Goal: Transaction & Acquisition: Purchase product/service

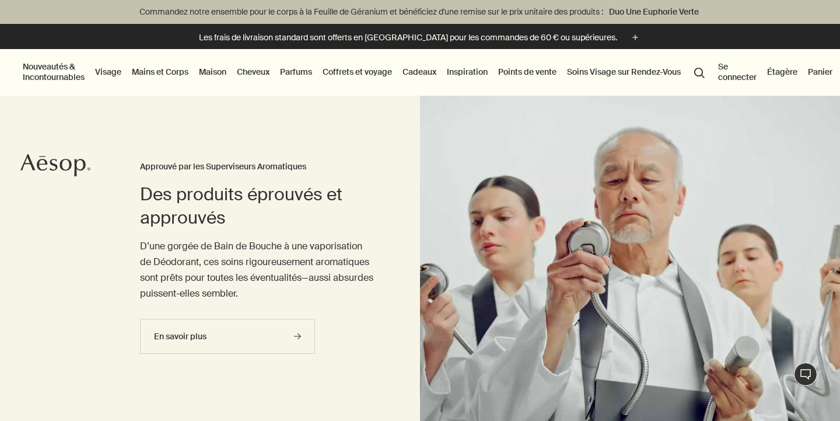
click at [731, 71] on button "Se connecter" at bounding box center [737, 72] width 43 height 26
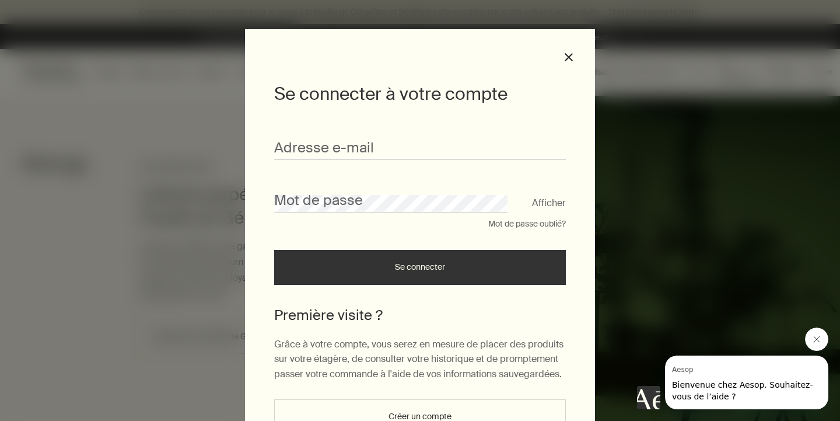
click at [814, 337] on icon "Fermer le message de Aesop" at bounding box center [817, 339] width 6 height 6
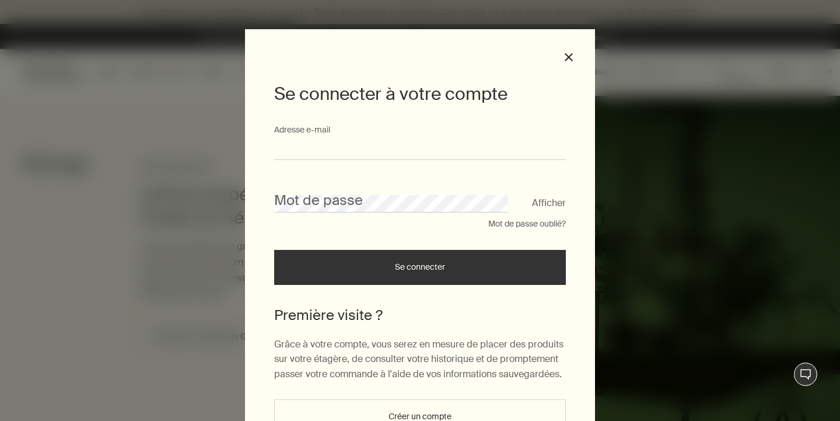
click at [309, 150] on input "Adresse e-mail" at bounding box center [420, 149] width 292 height 22
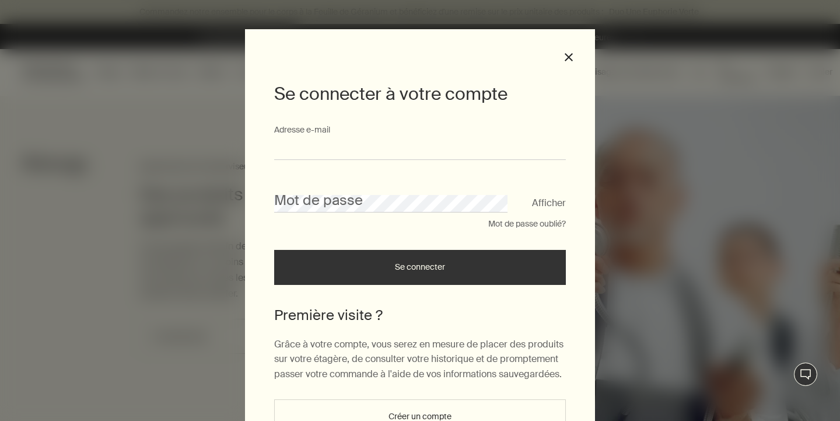
click at [295, 152] on input "Adresse e-mail" at bounding box center [420, 149] width 292 height 22
click at [307, 145] on input "Adresse e-mail" at bounding box center [420, 149] width 292 height 22
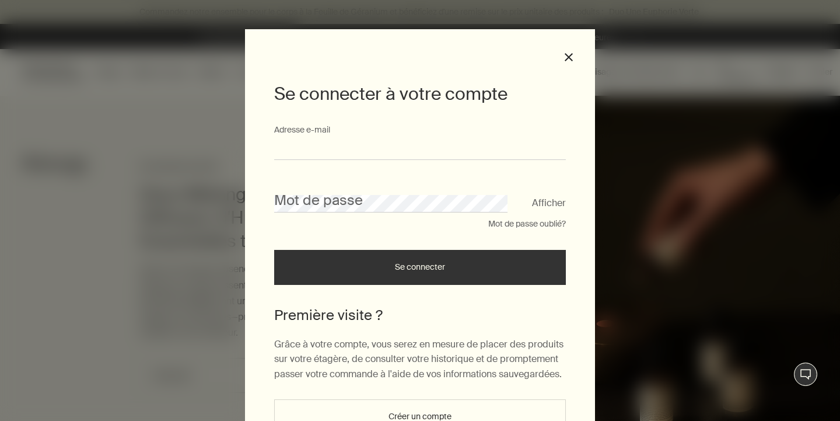
click at [302, 150] on input "Adresse e-mail" at bounding box center [420, 149] width 292 height 22
click at [298, 156] on input "Adresse e-mail" at bounding box center [420, 149] width 292 height 22
click at [293, 149] on input "Adresse e-mail" at bounding box center [420, 149] width 292 height 22
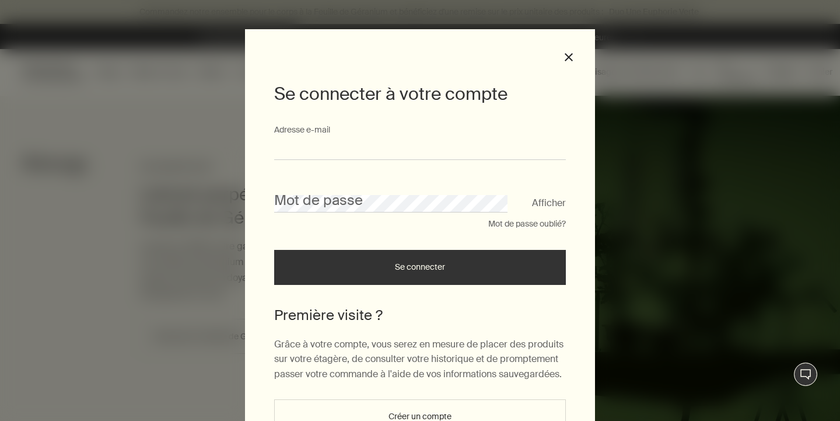
click at [291, 150] on input "Adresse e-mail" at bounding box center [420, 149] width 292 height 22
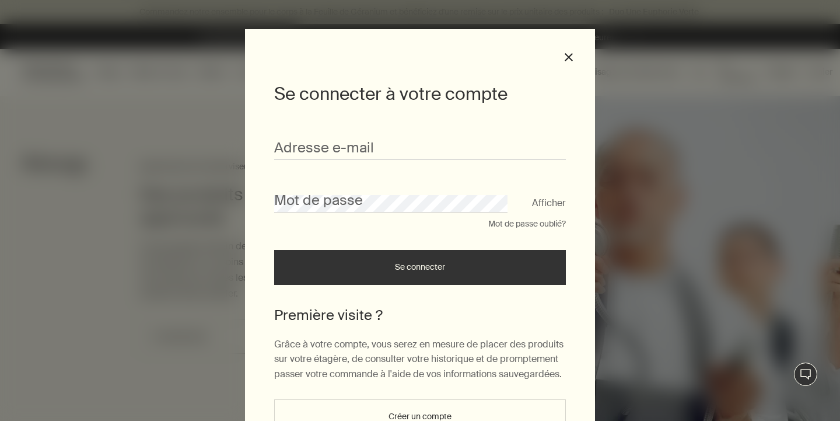
click at [366, 125] on div "Adresse e-mail" at bounding box center [420, 142] width 292 height 36
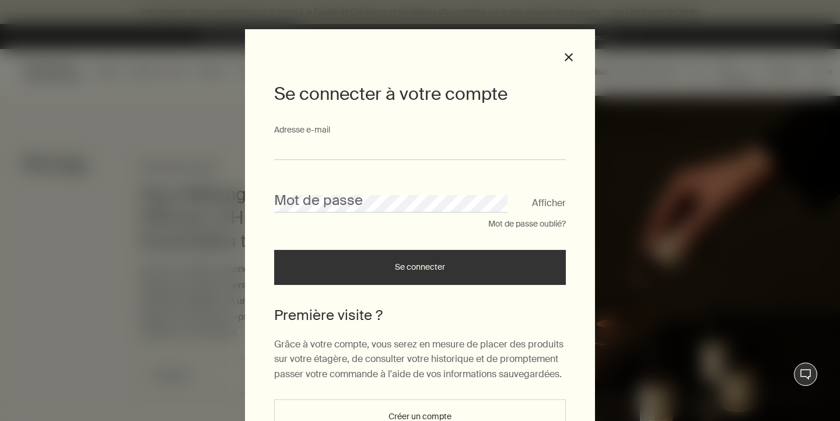
click at [365, 155] on input "Adresse e-mail" at bounding box center [420, 149] width 292 height 22
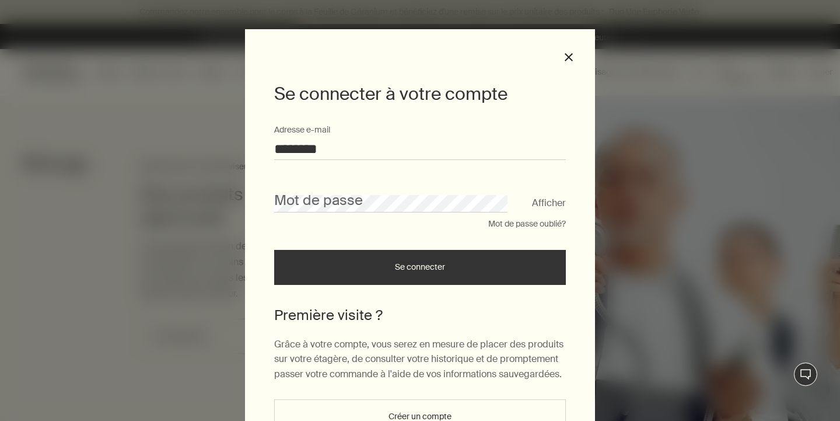
type input "*******"
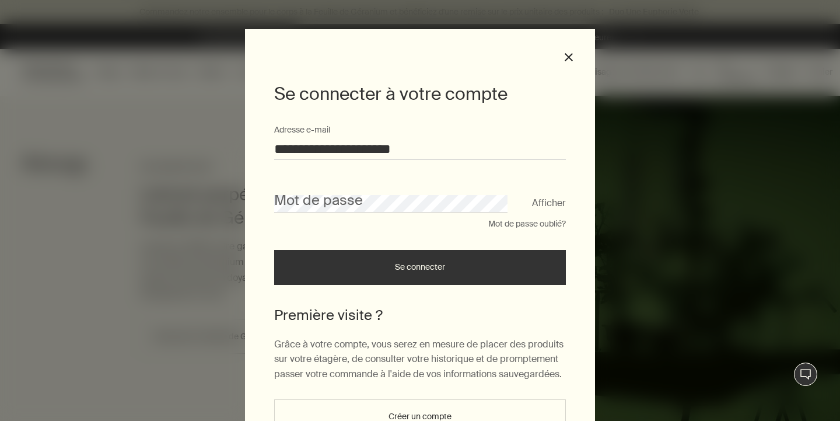
type input "**********"
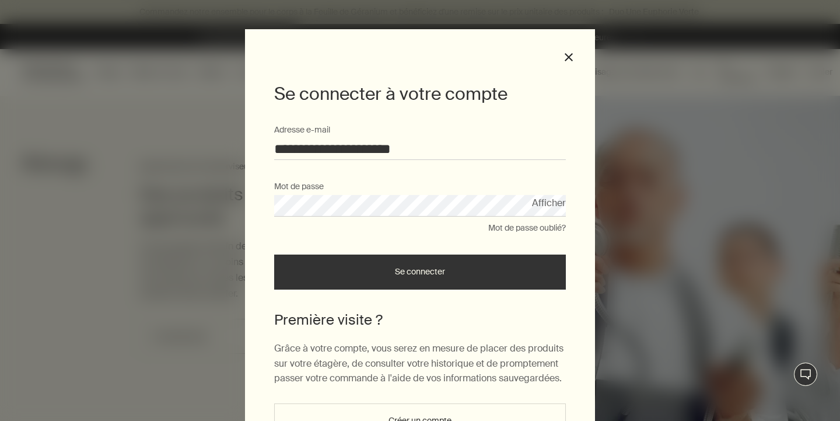
click at [379, 262] on button "Se connecter" at bounding box center [420, 271] width 292 height 35
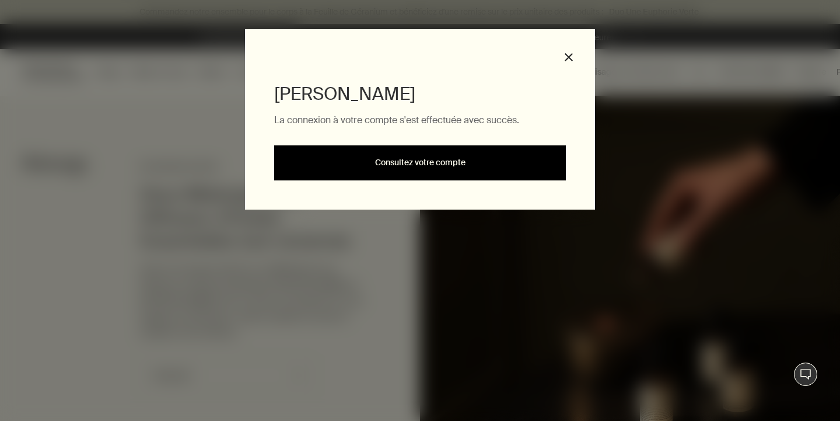
click at [407, 159] on link "Consultez votre compte" at bounding box center [420, 162] width 292 height 35
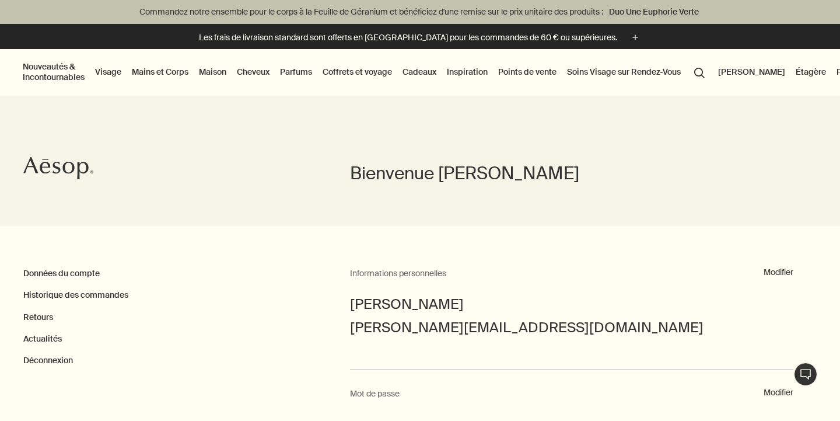
click at [834, 72] on button "Panier" at bounding box center [848, 71] width 29 height 15
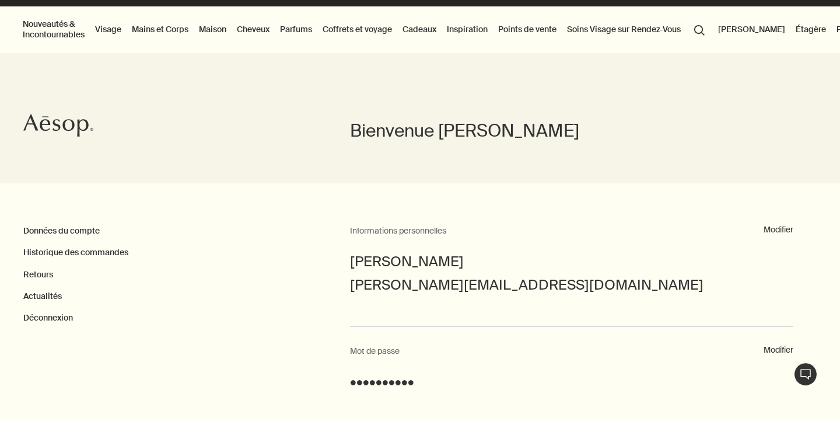
scroll to position [43, 0]
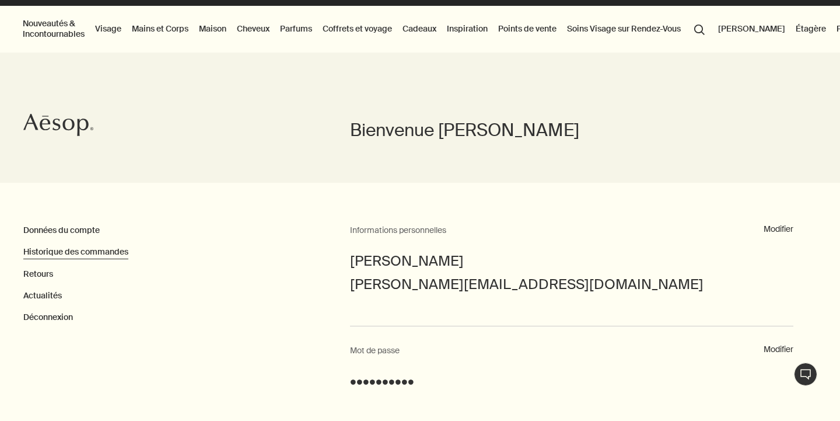
click at [102, 248] on link "Historique des commandes" at bounding box center [75, 251] width 105 height 10
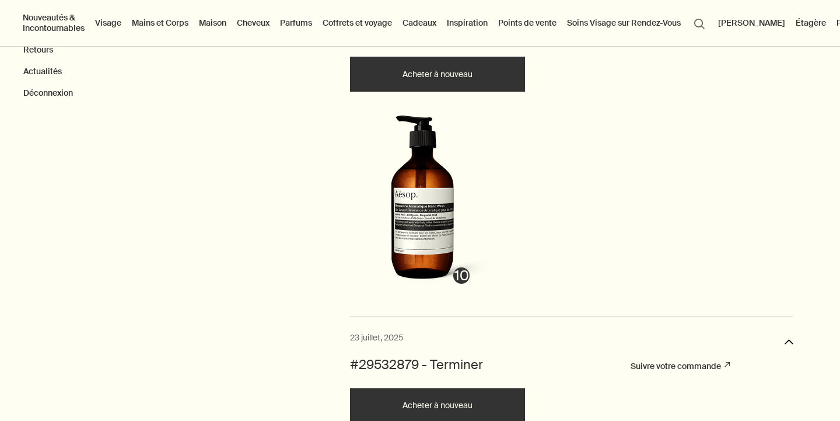
scroll to position [218, 0]
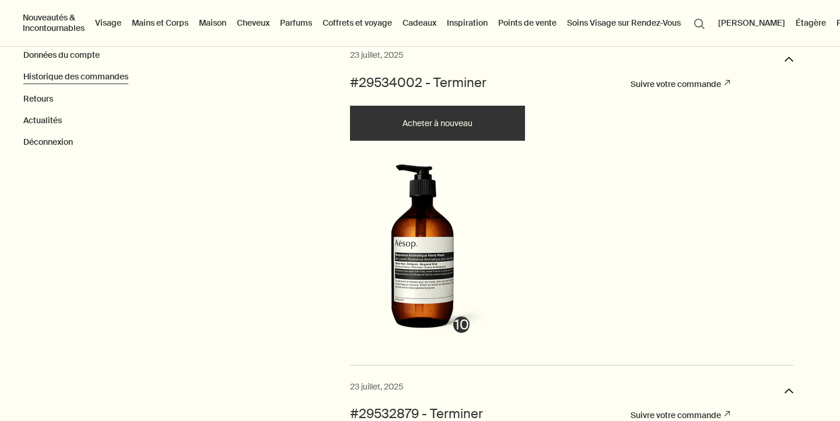
click at [463, 139] on div "23 juillet, 2025 downArrow #29534002 - Terminer Suivre votre commande rightUpAr…" at bounding box center [571, 196] width 443 height 296
click at [461, 133] on button "Acheter à nouveau" at bounding box center [437, 123] width 175 height 35
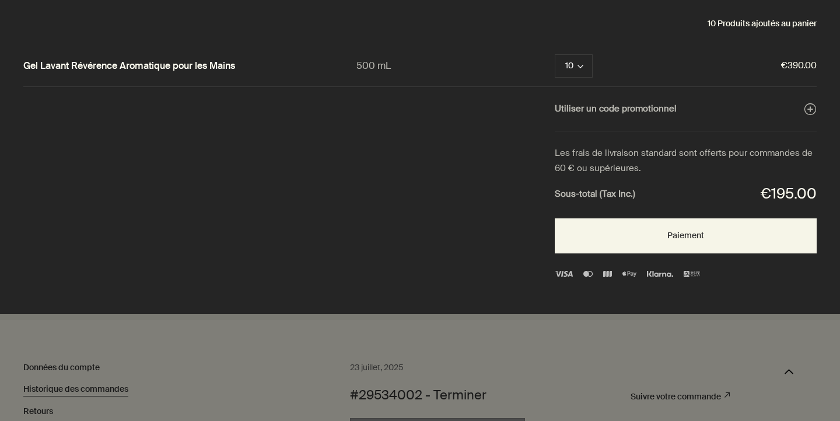
scroll to position [0, 0]
click at [744, 374] on div "Panier" at bounding box center [420, 210] width 840 height 421
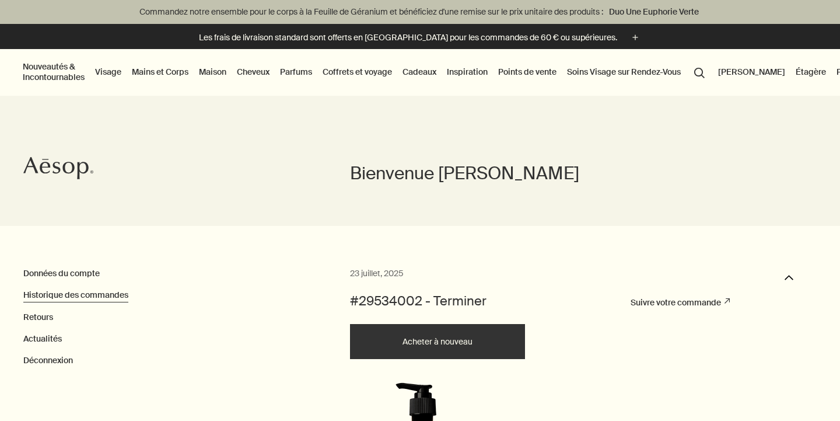
scroll to position [218, 0]
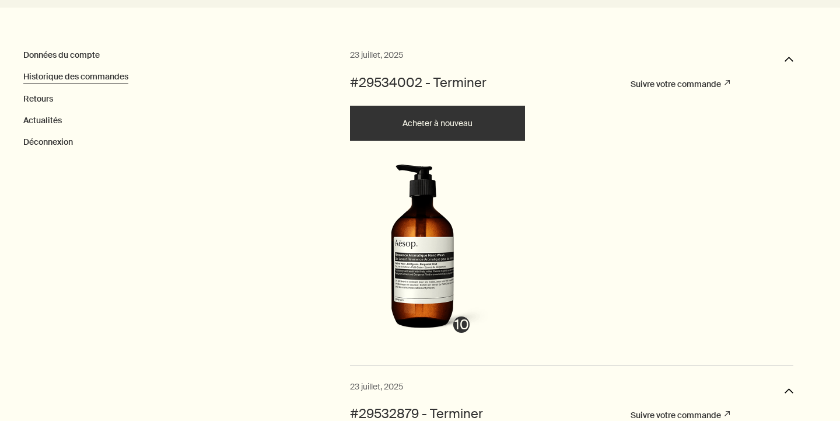
click at [708, 82] on link "Suivre votre commande rightUpArrow" at bounding box center [680, 84] width 99 height 10
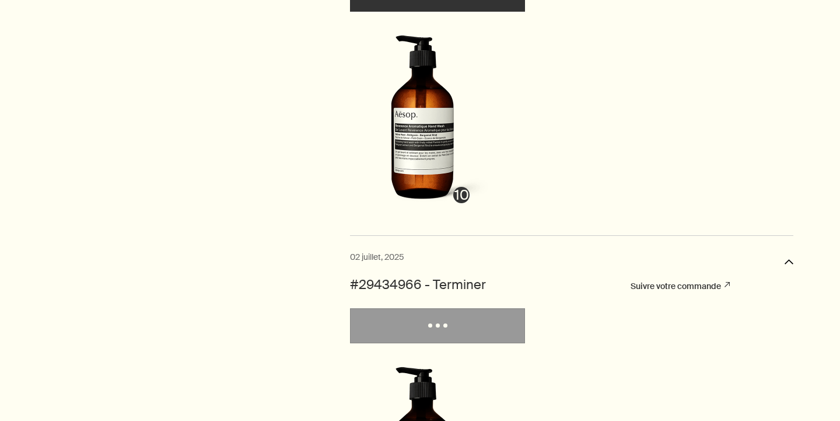
scroll to position [1042, 0]
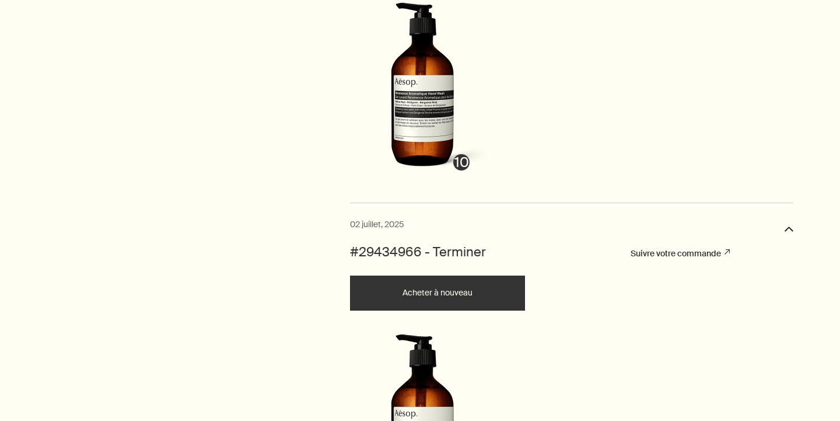
click at [702, 253] on link "Suivre votre commande rightUpArrow" at bounding box center [680, 253] width 99 height 10
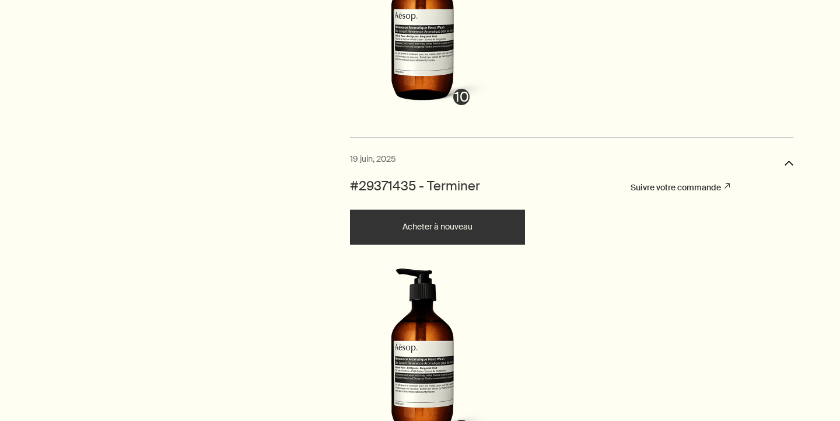
scroll to position [2103, 0]
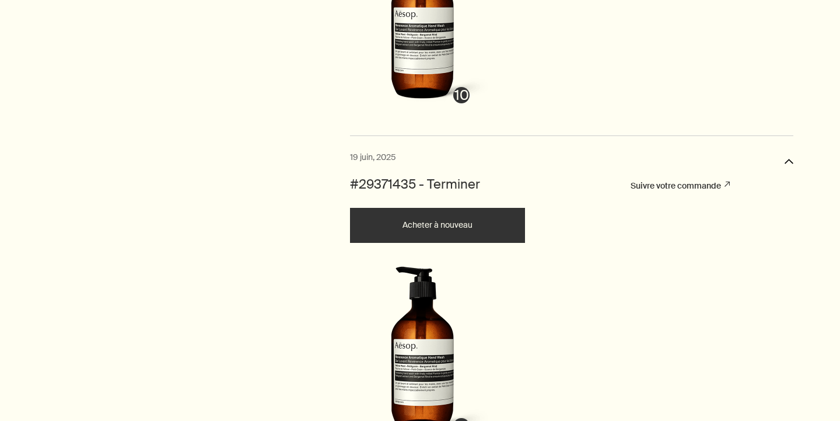
click at [475, 219] on button "Acheter à nouveau" at bounding box center [437, 225] width 175 height 35
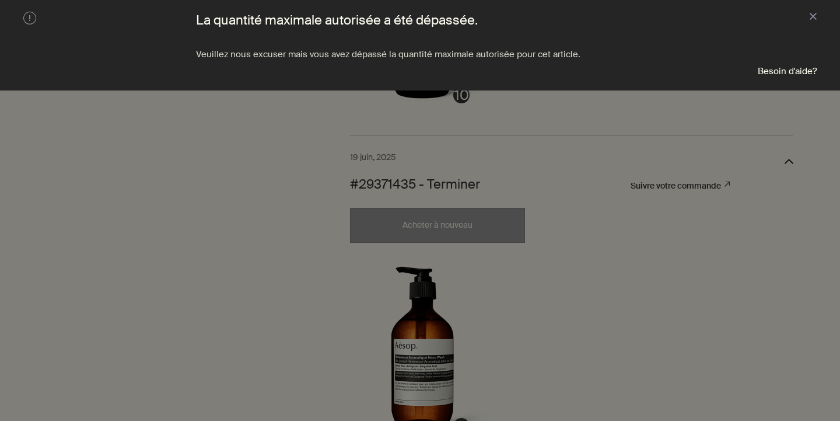
click at [817, 21] on aside "warning La quantité maximale autorisée a été dépassée. Veuillez nous excuser ma…" at bounding box center [420, 45] width 840 height 90
click at [815, 19] on button "close" at bounding box center [813, 18] width 7 height 12
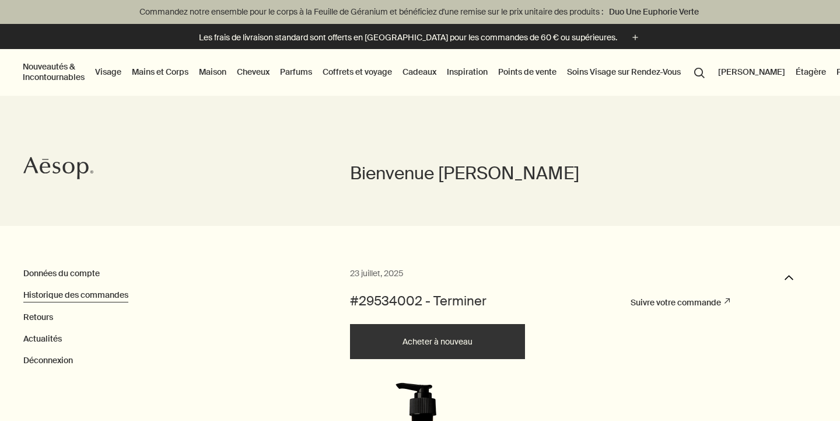
scroll to position [0, 0]
click at [834, 76] on button "Panier 10" at bounding box center [855, 71] width 43 height 15
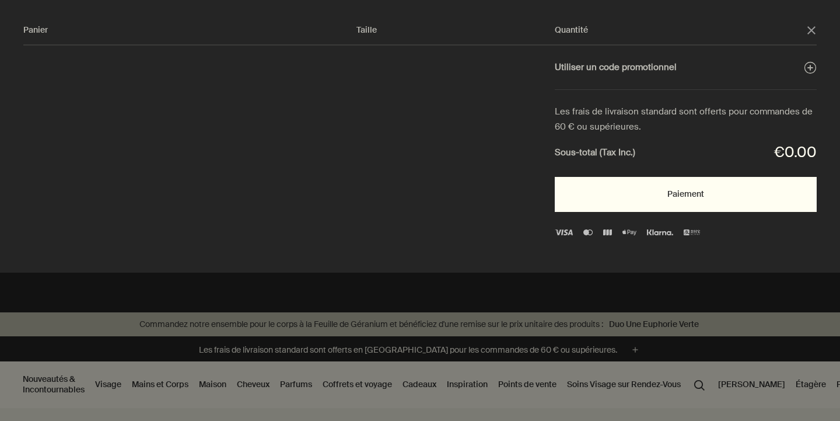
click at [695, 188] on button "Paiement" at bounding box center [686, 194] width 262 height 35
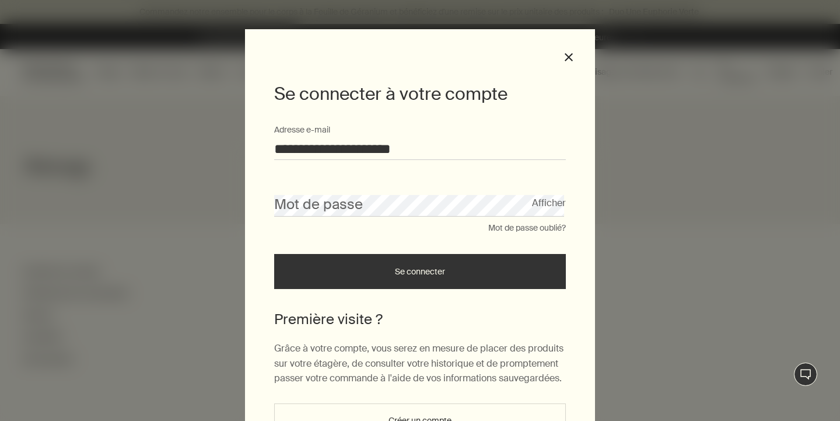
type input "**********"
click at [415, 269] on button "Se connecter" at bounding box center [420, 271] width 292 height 35
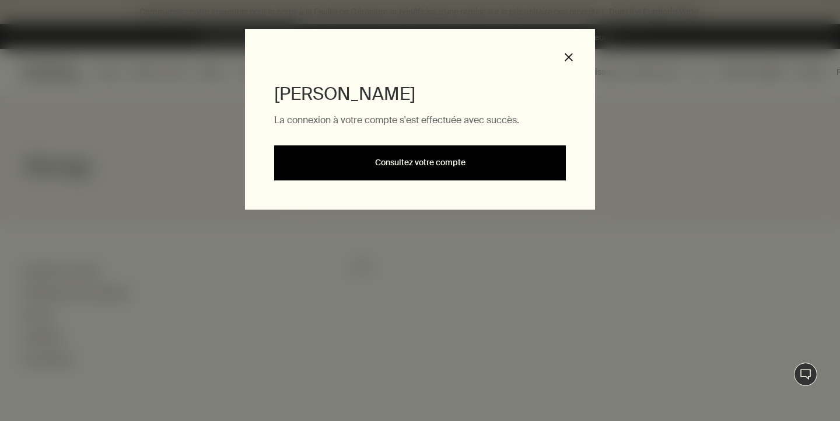
click at [416, 164] on link "Consultez votre compte" at bounding box center [420, 162] width 292 height 35
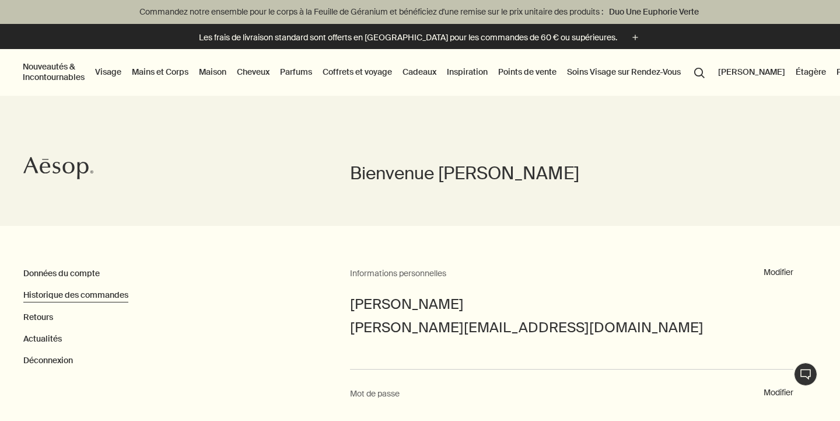
click at [47, 292] on link "Historique des commandes" at bounding box center [75, 294] width 105 height 10
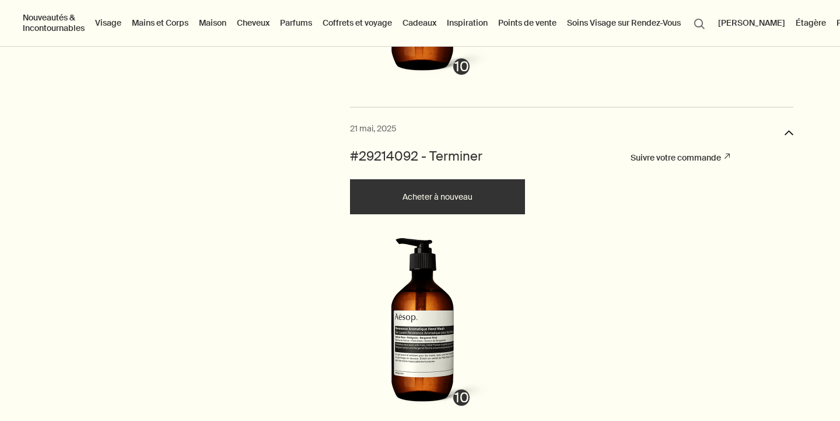
scroll to position [3451, 0]
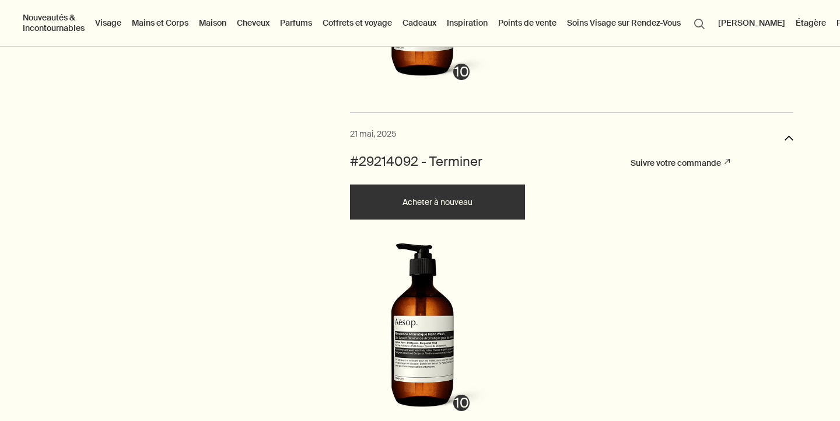
click at [451, 194] on button "Acheter à nouveau" at bounding box center [437, 201] width 175 height 35
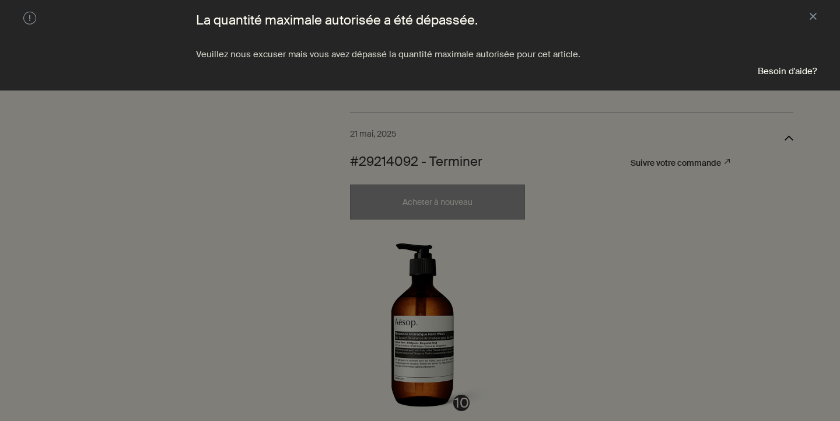
click at [818, 20] on aside "warning La quantité maximale autorisée a été dépassée. Veuillez nous excuser ma…" at bounding box center [420, 45] width 840 height 90
click at [817, 20] on aside "warning La quantité maximale autorisée a été dépassée. Veuillez nous excuser ma…" at bounding box center [420, 45] width 840 height 90
click at [812, 19] on button "close" at bounding box center [813, 18] width 7 height 12
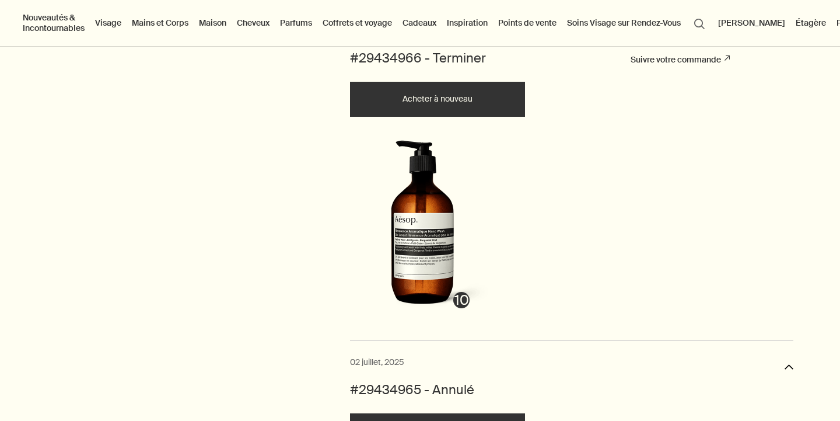
scroll to position [1032, 0]
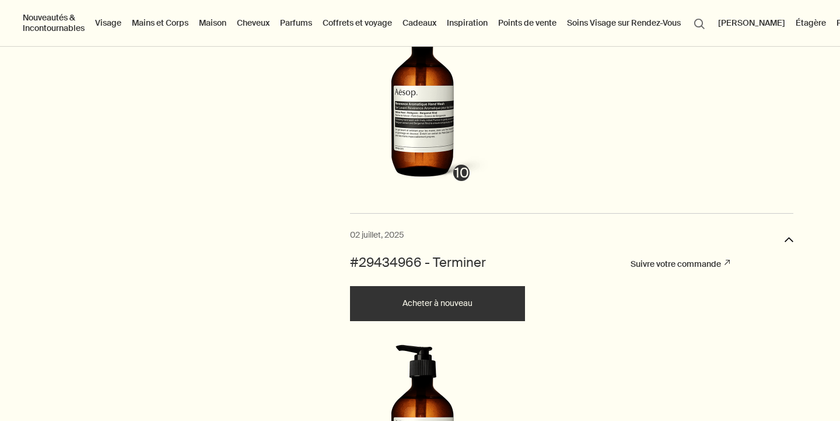
click at [834, 26] on button "Panier 10" at bounding box center [855, 22] width 43 height 15
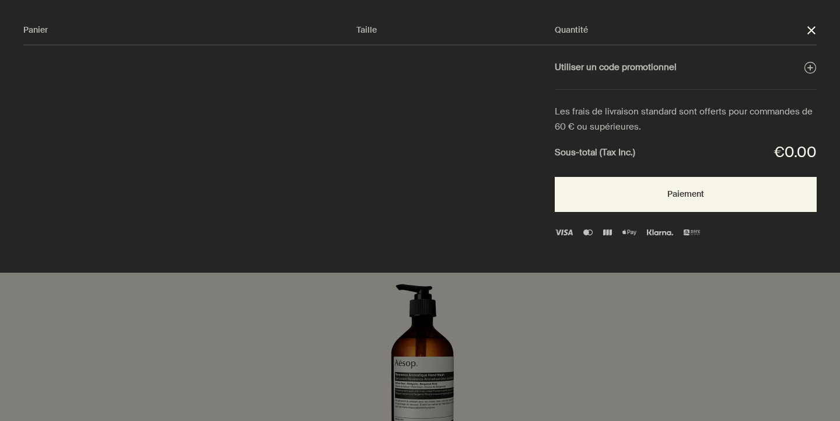
scroll to position [0, 0]
click at [813, 32] on icon "close" at bounding box center [811, 30] width 8 height 8
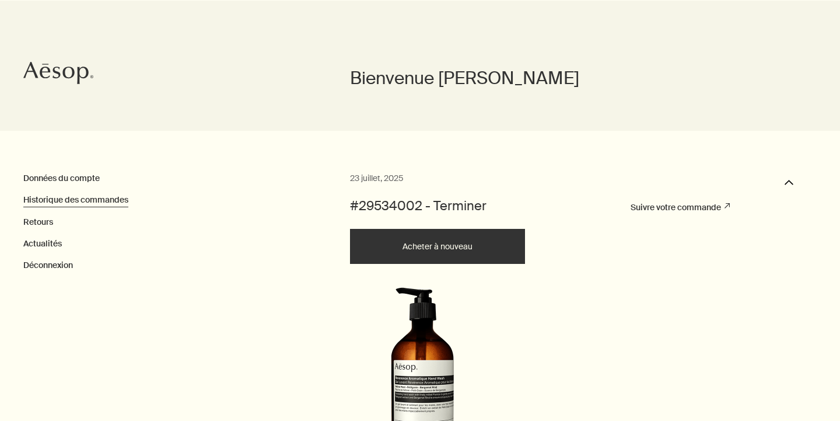
scroll to position [131, 0]
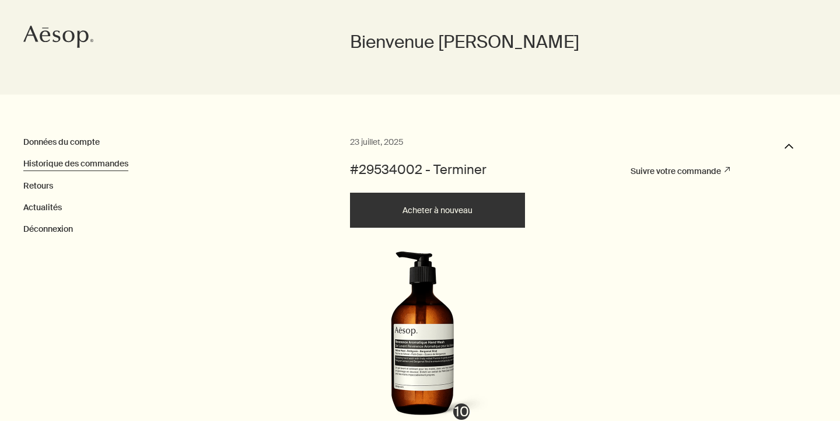
click at [458, 212] on button "Acheter à nouveau" at bounding box center [437, 209] width 175 height 35
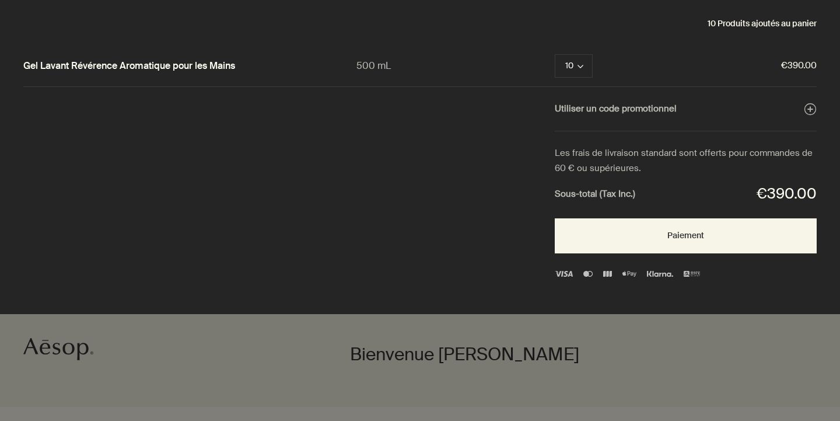
scroll to position [0, 0]
click at [813, 32] on icon "close" at bounding box center [811, 30] width 8 height 8
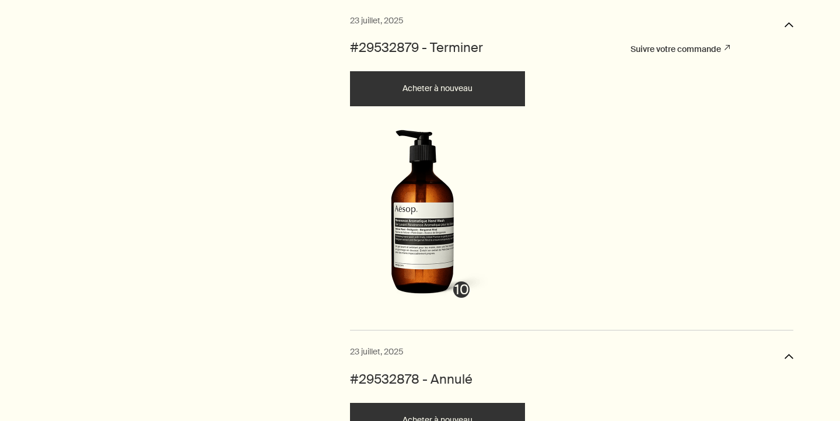
scroll to position [593, 0]
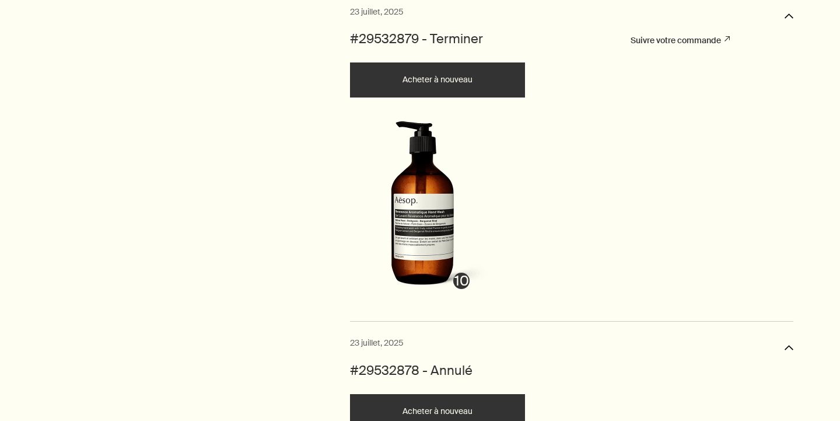
click at [455, 85] on button "Acheter à nouveau" at bounding box center [437, 79] width 175 height 35
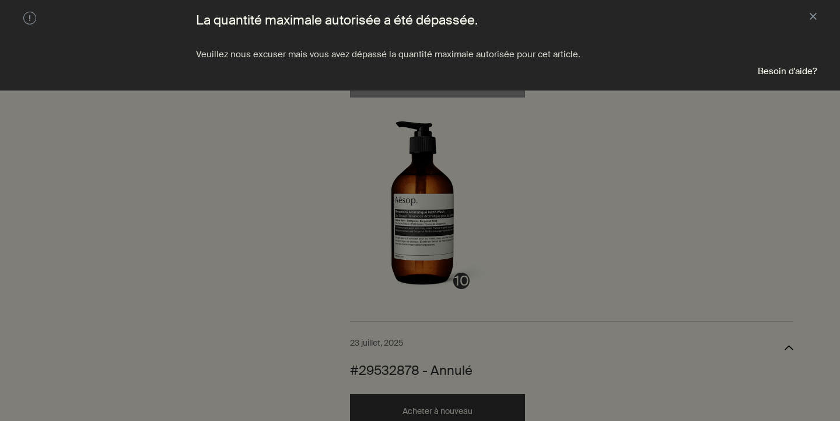
click at [818, 15] on aside "warning La quantité maximale autorisée a été dépassée. Veuillez nous excuser ma…" at bounding box center [420, 45] width 840 height 90
click at [815, 16] on button "close" at bounding box center [813, 18] width 7 height 12
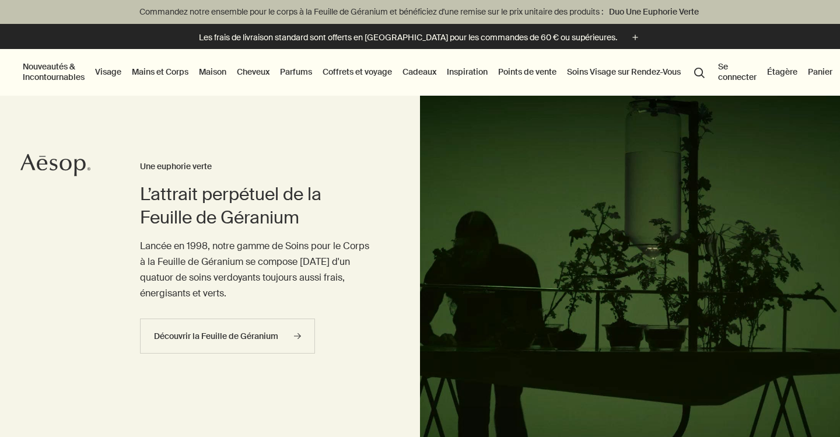
click at [751, 77] on button "Se connecter" at bounding box center [737, 72] width 43 height 26
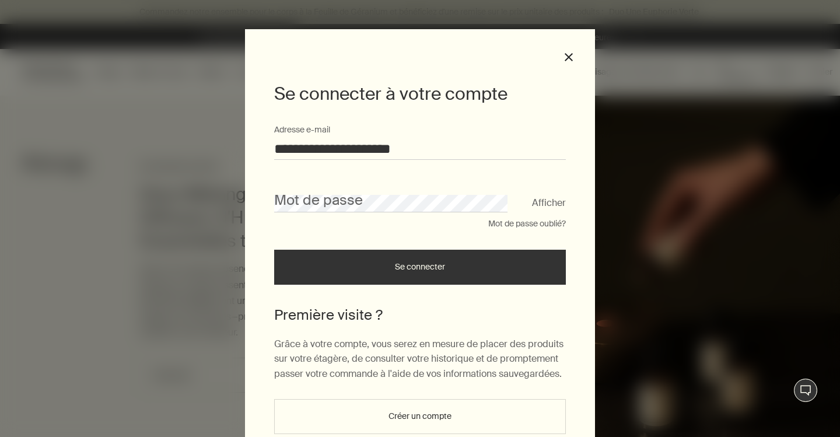
type input "**********"
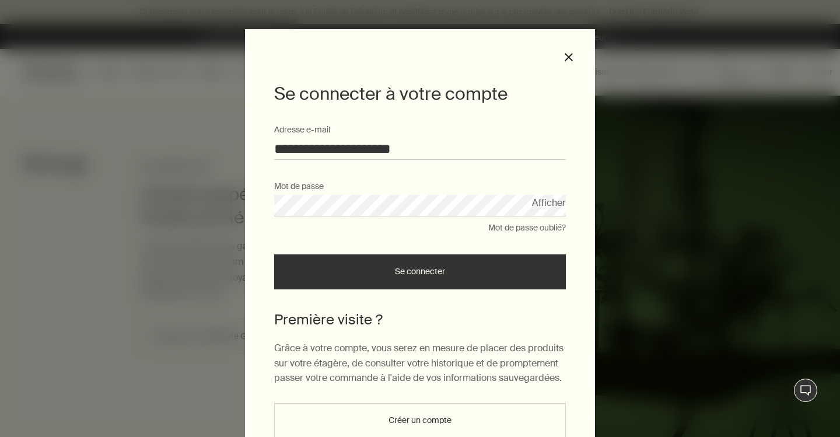
click at [383, 270] on button "Se connecter" at bounding box center [420, 271] width 292 height 35
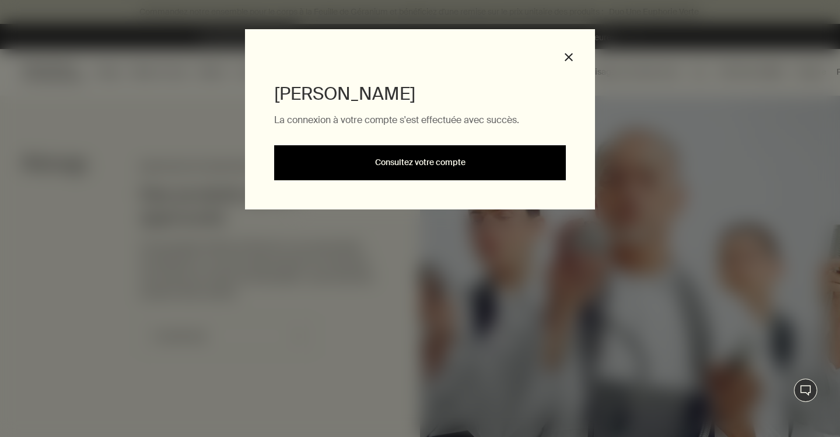
click at [411, 161] on link "Consultez votre compte" at bounding box center [420, 162] width 292 height 35
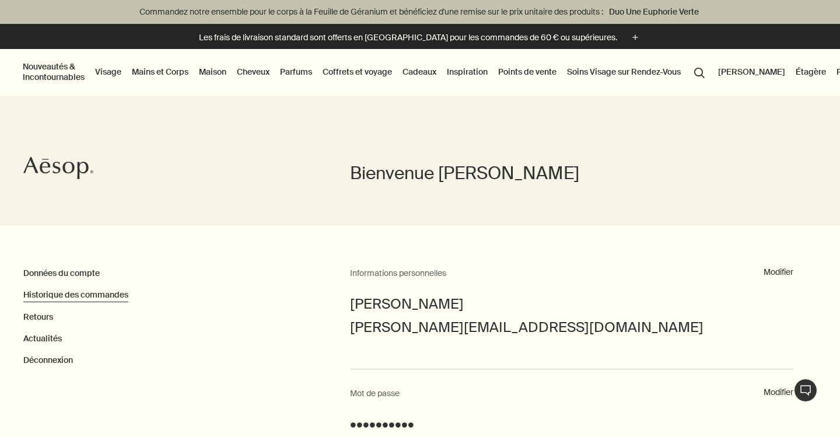
click at [90, 295] on link "Historique des commandes" at bounding box center [75, 294] width 105 height 10
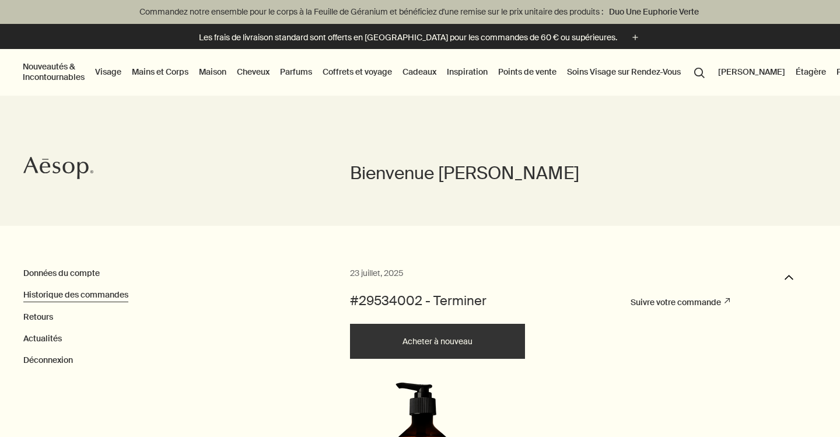
click at [454, 338] on button "Acheter à nouveau" at bounding box center [437, 341] width 175 height 35
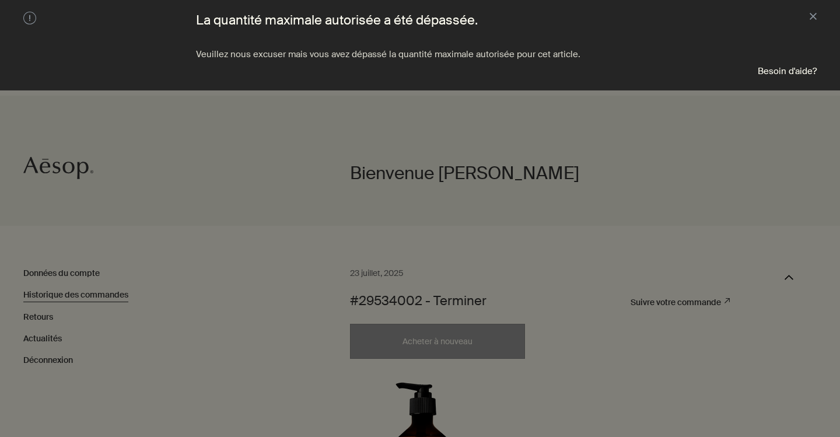
click at [817, 19] on aside "warning La quantité maximale autorisée a été dépassée. Veuillez nous excuser ma…" at bounding box center [420, 45] width 840 height 90
click at [818, 19] on aside "warning La quantité maximale autorisée a été dépassée. Veuillez nous excuser ma…" at bounding box center [420, 45] width 840 height 90
click at [811, 18] on button "close" at bounding box center [813, 18] width 7 height 12
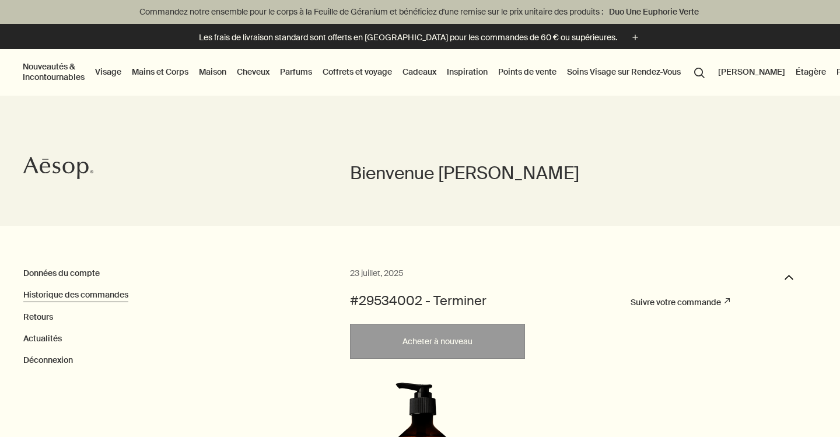
click at [834, 74] on button "Panier 10" at bounding box center [855, 71] width 43 height 15
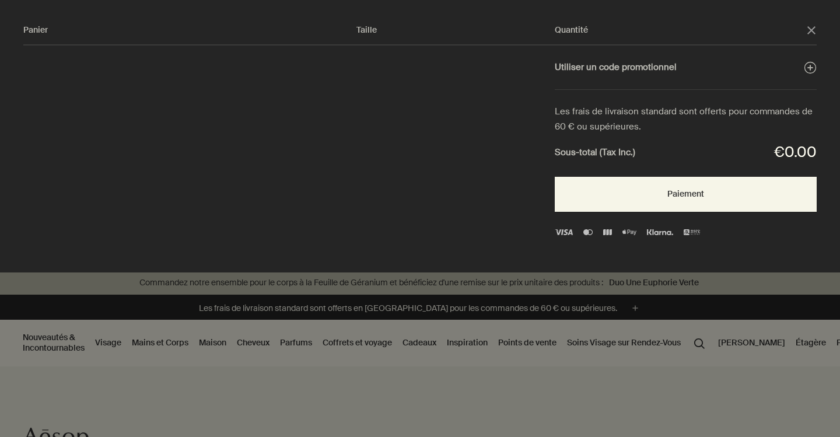
click at [809, 32] on polygon "Fermer" at bounding box center [811, 30] width 8 height 8
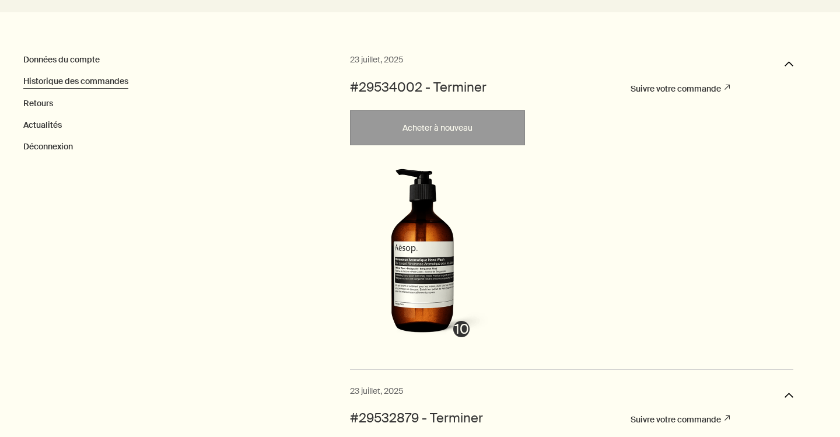
scroll to position [356, 0]
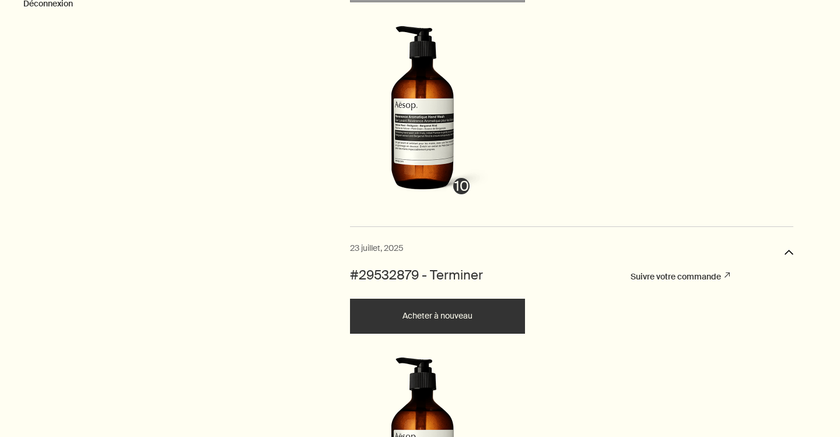
click at [439, 317] on button "Acheter à nouveau" at bounding box center [437, 316] width 175 height 35
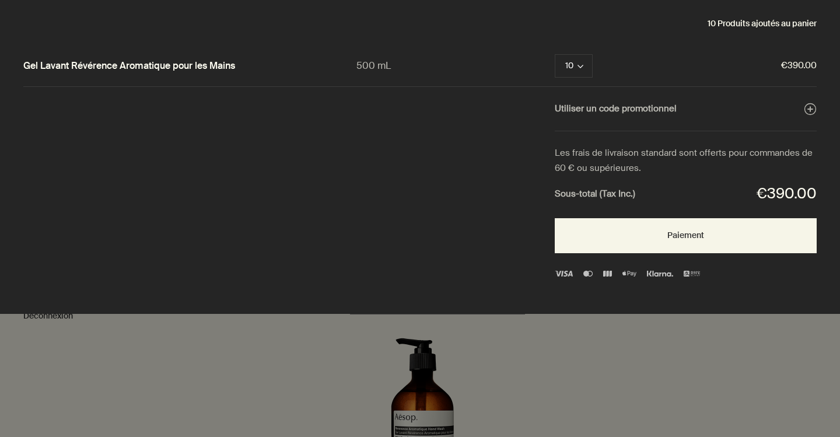
scroll to position [0, 0]
click at [813, 30] on icon "close" at bounding box center [811, 30] width 8 height 8
